Goal: Book appointment/travel/reservation

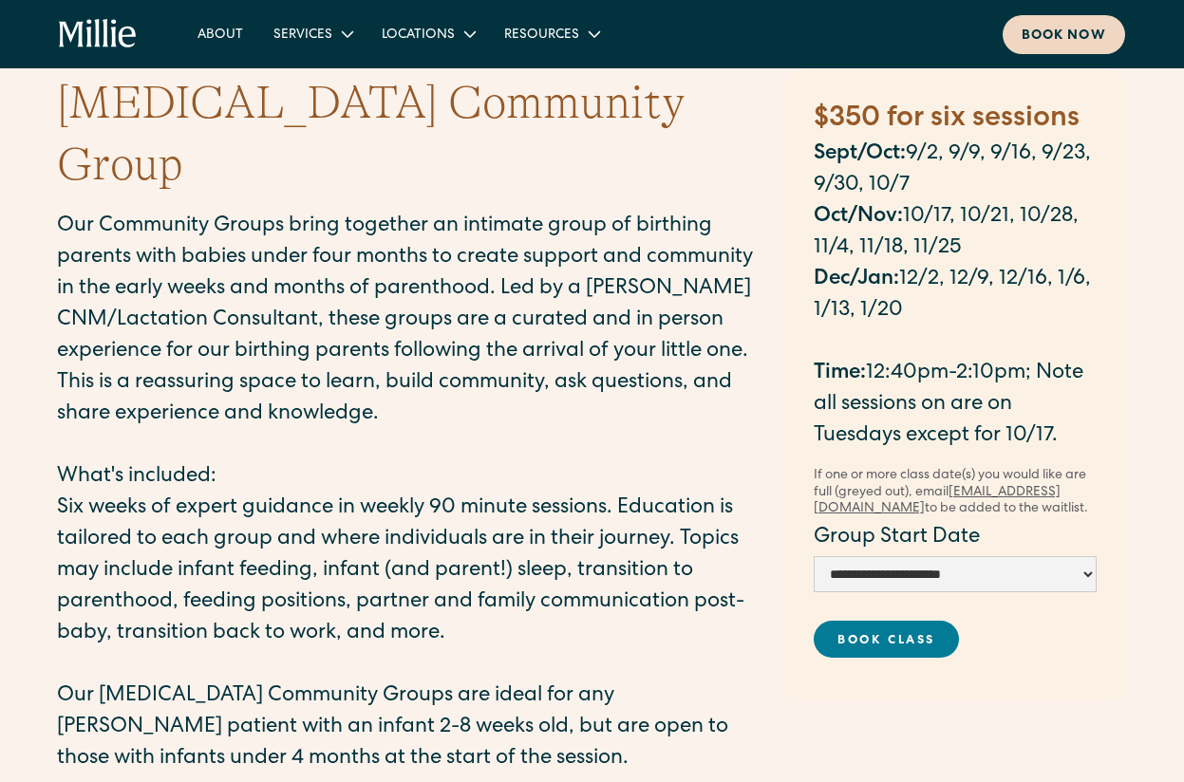
click at [1018, 35] on link "Book now" at bounding box center [1064, 34] width 122 height 39
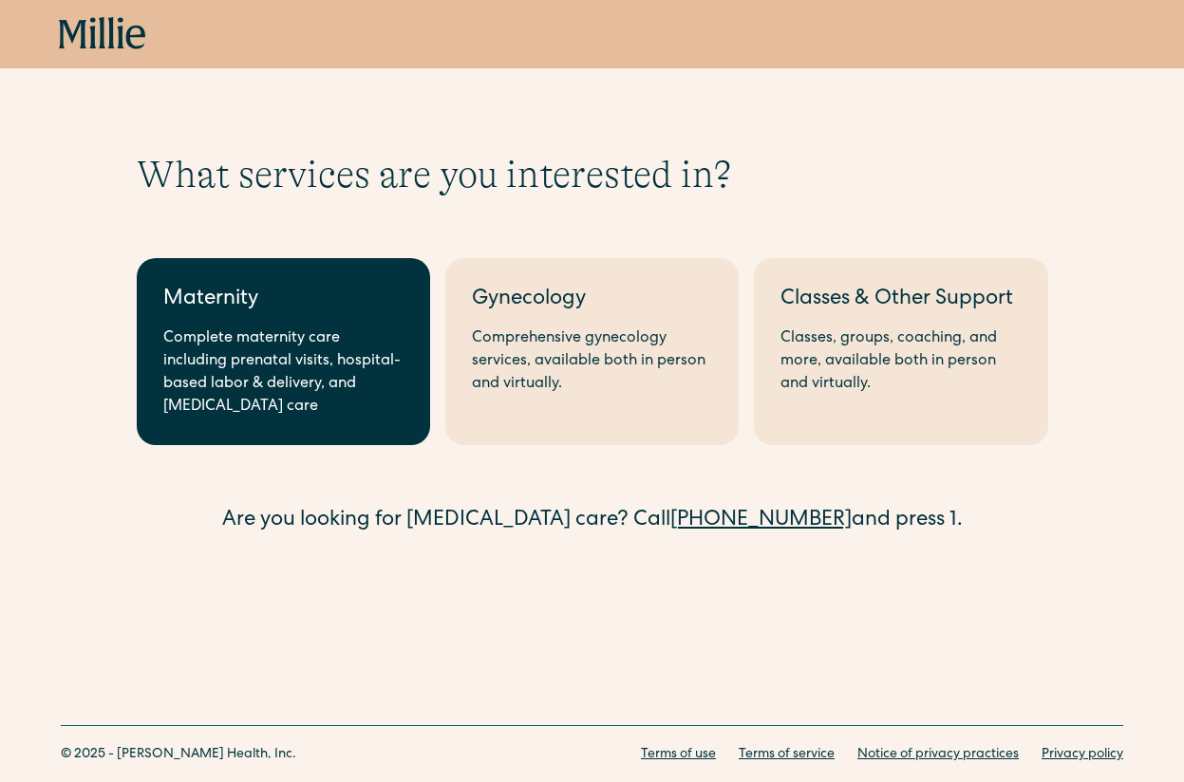
click at [250, 333] on div "Complete maternity care including prenatal visits, hospital-based labor & deliv…" at bounding box center [283, 373] width 240 height 91
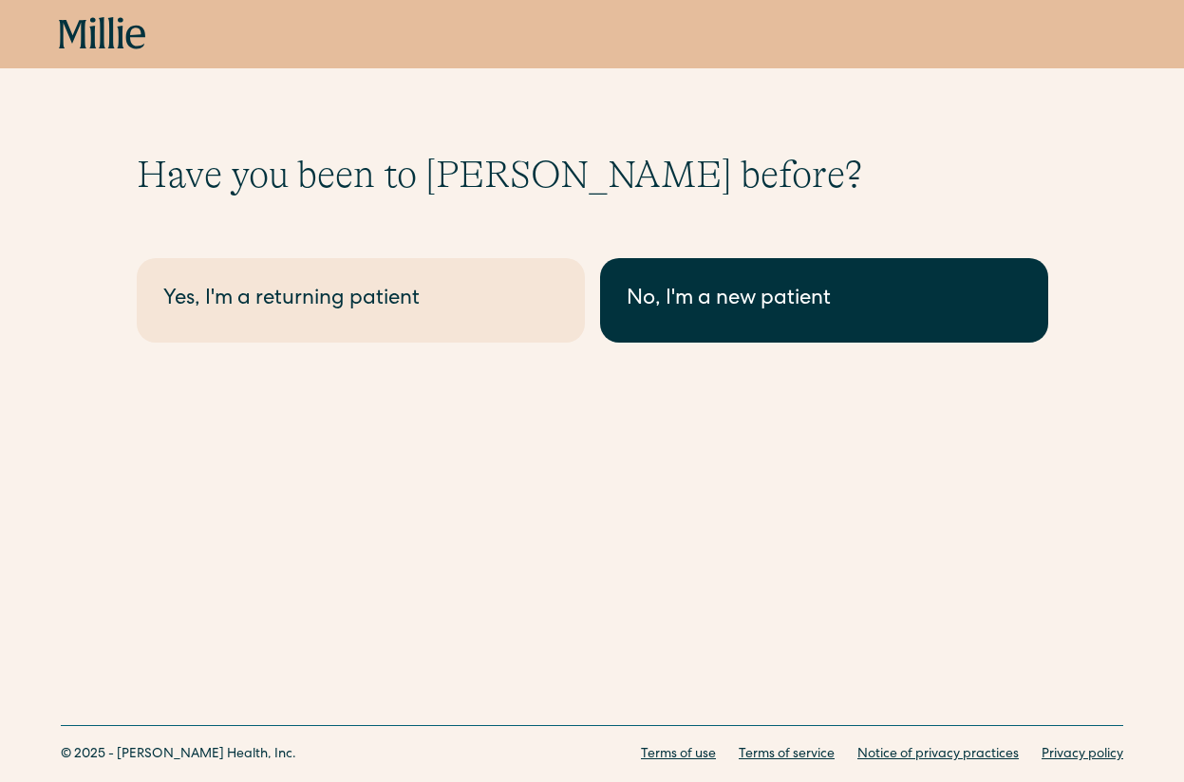
click at [729, 278] on link "No, I'm a new patient" at bounding box center [824, 300] width 448 height 85
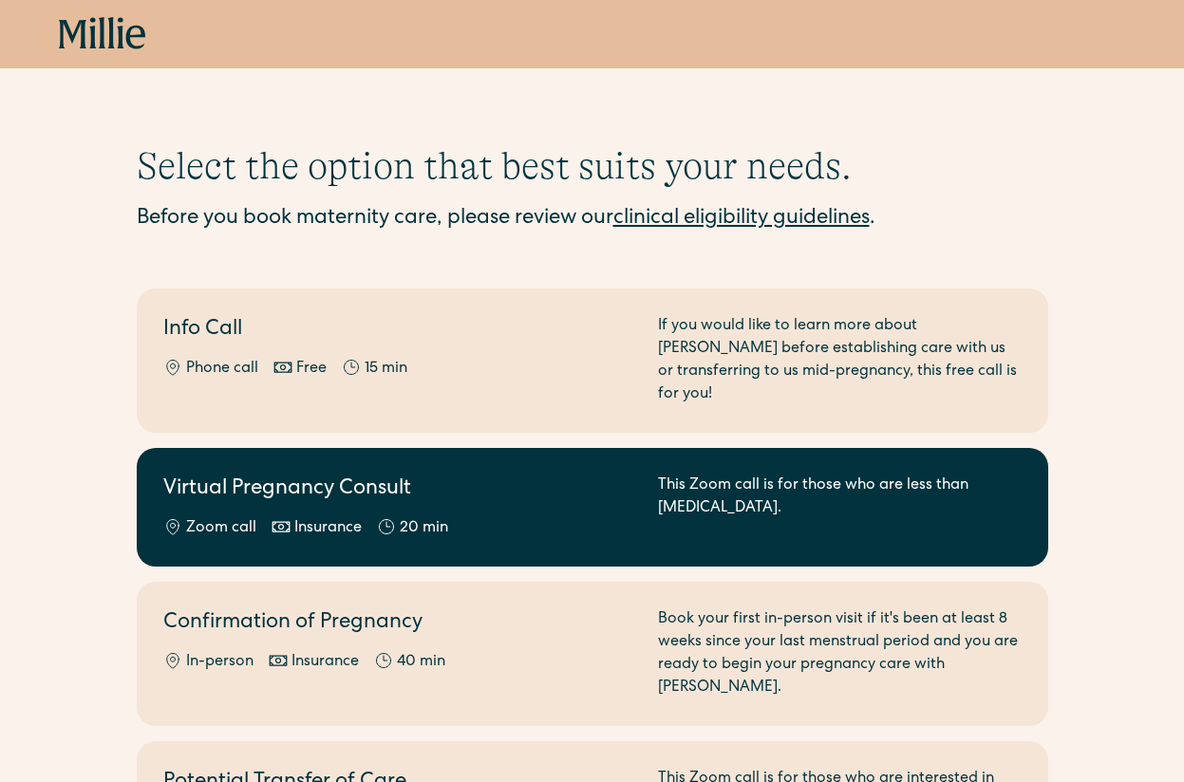
scroll to position [90, 0]
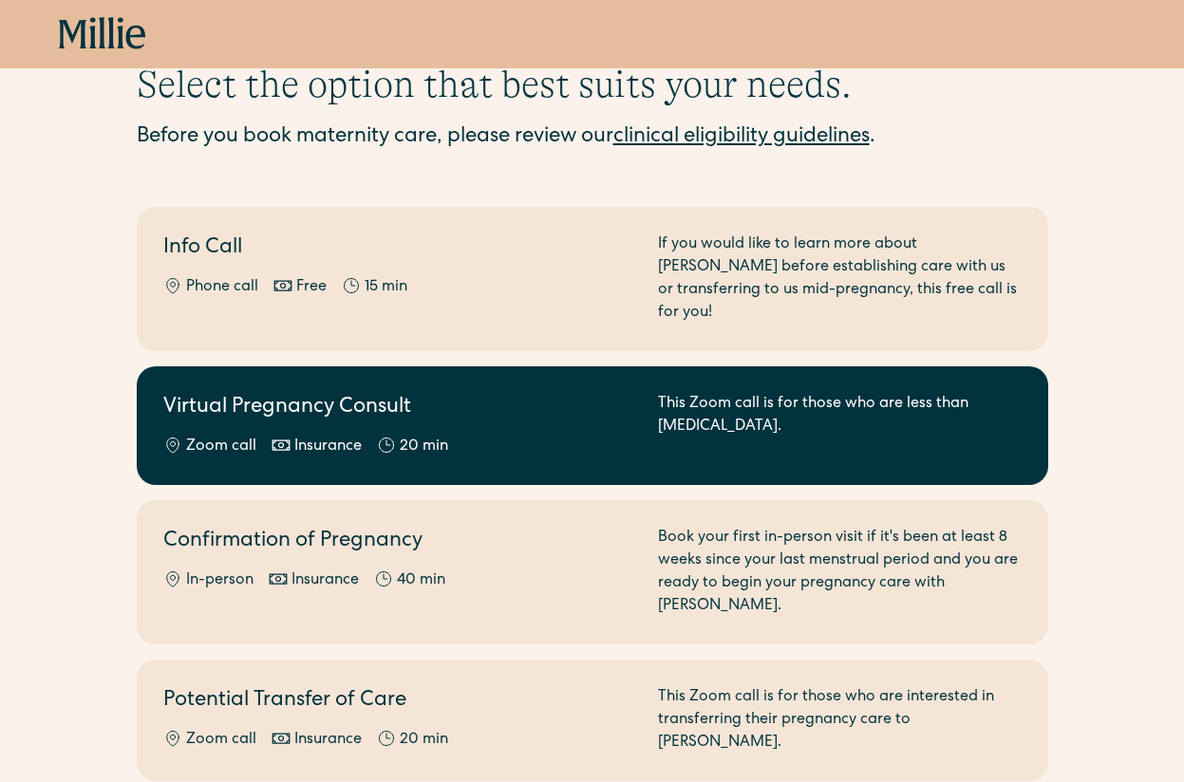
click at [651, 530] on div "Confirmation of Pregnancy In-person Insurance 40 min Book your first in-person …" at bounding box center [592, 572] width 858 height 91
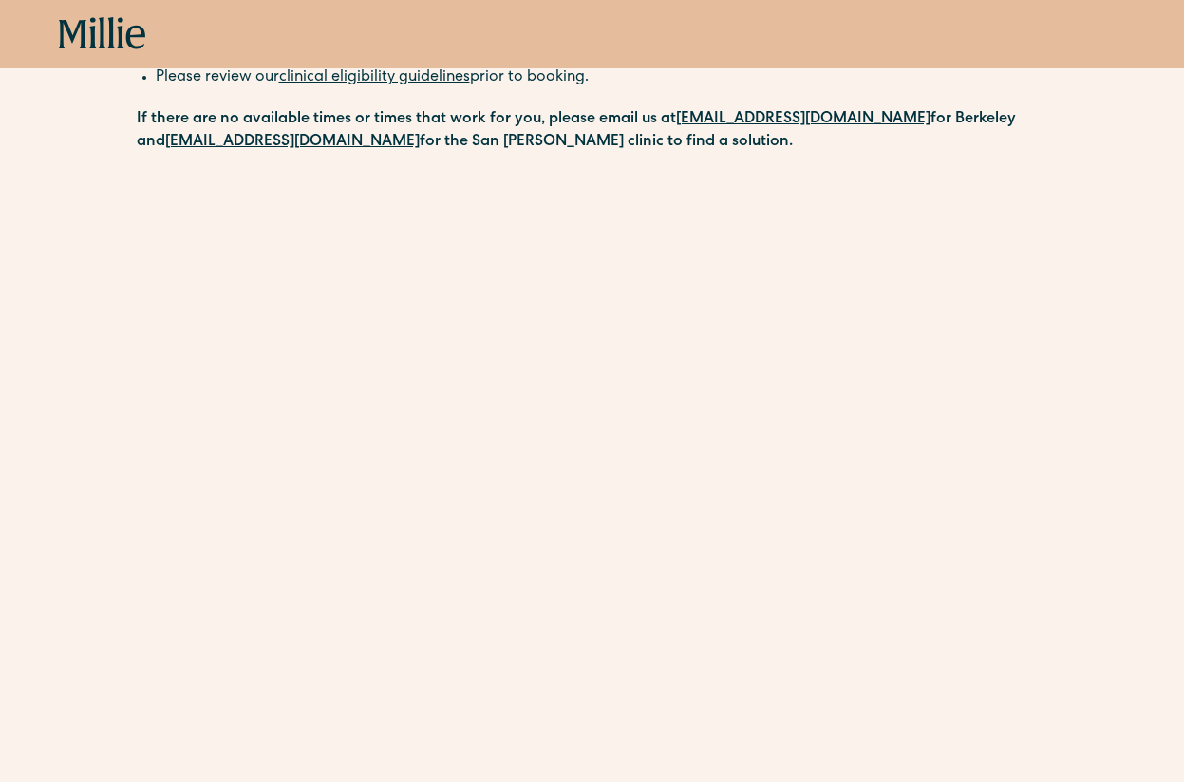
scroll to position [401, 0]
